Goal: Task Accomplishment & Management: Manage account settings

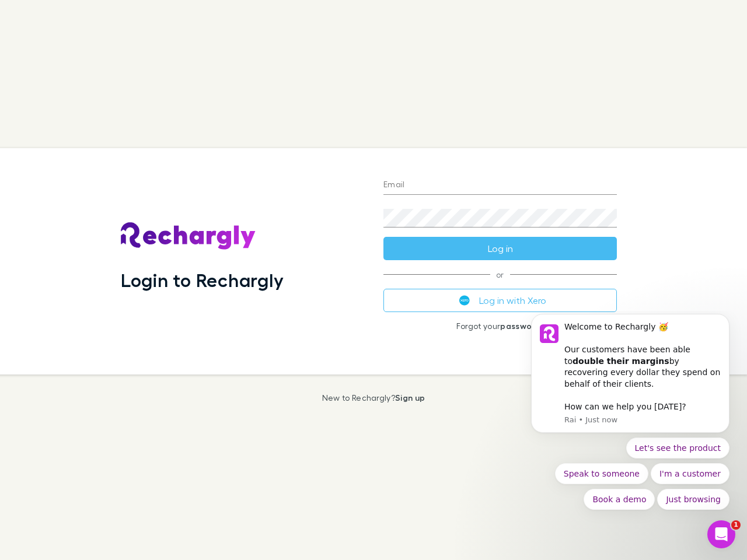
click at [374, 280] on div "Login to Rechargly" at bounding box center [242, 261] width 263 height 226
click at [500, 186] on input "Email" at bounding box center [499, 185] width 233 height 19
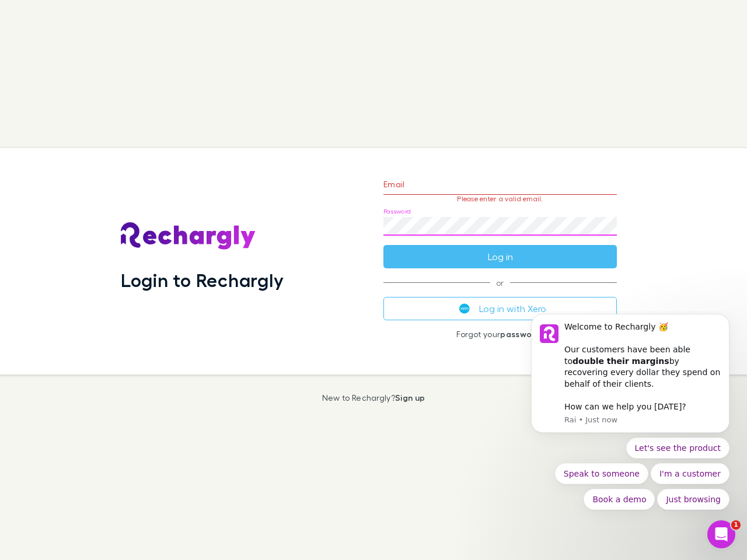
click at [500, 249] on form "Email Please enter a valid email. Password Log in" at bounding box center [499, 218] width 233 height 102
click at [500, 301] on div "Email Please enter a valid email. Password Log in or Log in with Xero Forgot yo…" at bounding box center [500, 261] width 252 height 226
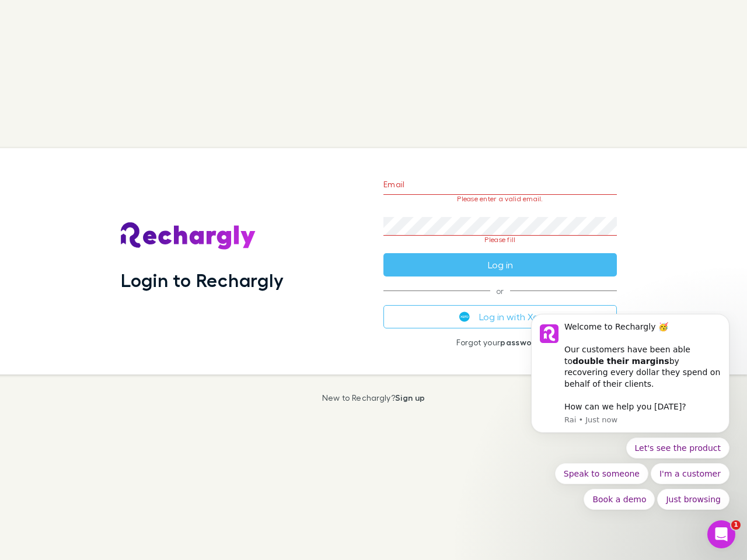
click at [630, 379] on div "Welcome to Rechargly 🥳 ​ Our customers have been able to double their margins b…" at bounding box center [642, 356] width 156 height 69
click at [732, 329] on div "Login to Rechargly Email Please enter a valid email. Password Please fill Log i…" at bounding box center [369, 261] width 756 height 226
